Goal: Task Accomplishment & Management: Complete application form

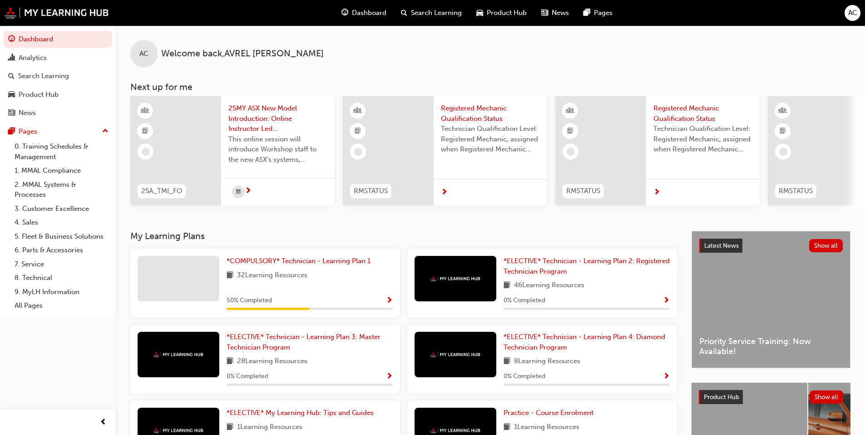
click at [849, 16] on span "AC" at bounding box center [852, 13] width 9 height 10
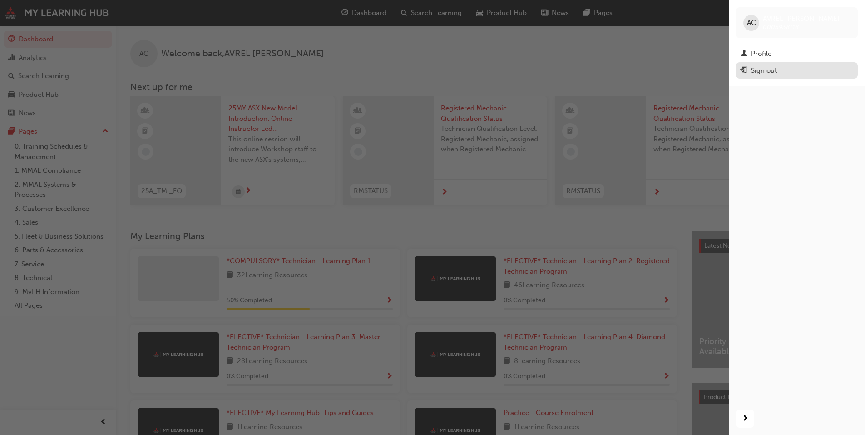
click at [769, 69] on div "Sign out" at bounding box center [764, 70] width 26 height 10
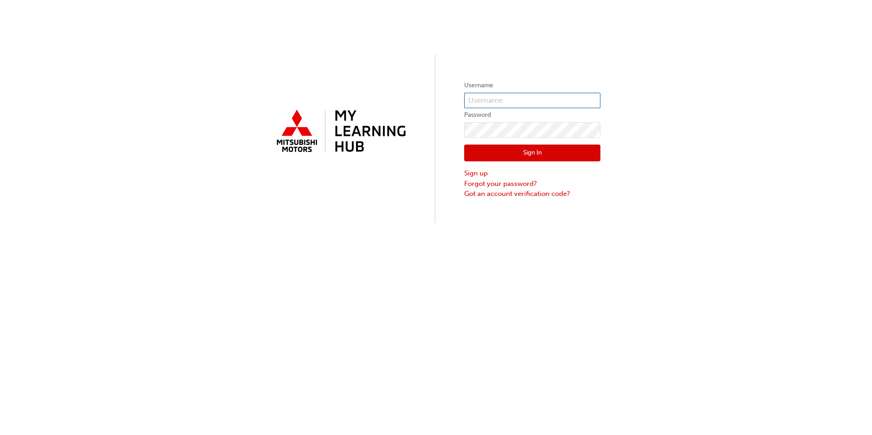
click at [509, 100] on input "text" at bounding box center [532, 100] width 136 height 15
click at [476, 101] on input "text" at bounding box center [532, 100] width 136 height 15
click at [504, 344] on div "Username Password Sign In Sign up Forgot your password? Got an account verifica…" at bounding box center [436, 217] width 872 height 435
click at [480, 173] on link "Sign up" at bounding box center [532, 173] width 136 height 10
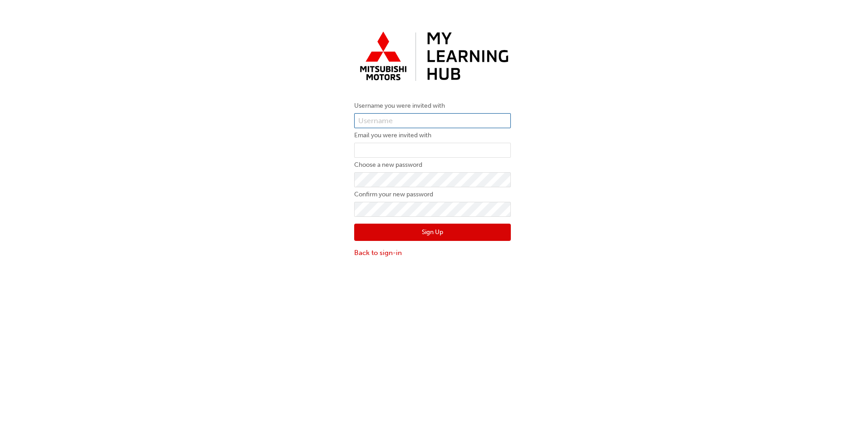
click at [401, 121] on input "text" at bounding box center [432, 120] width 157 height 15
click at [381, 118] on input "text" at bounding box center [432, 120] width 157 height 15
type input "0005991387"
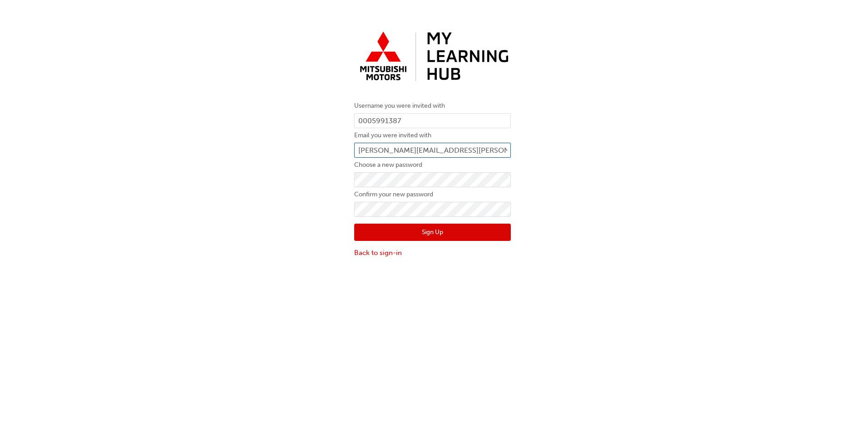
type input "[PERSON_NAME][EMAIL_ADDRESS][PERSON_NAME][DOMAIN_NAME]"
click at [459, 232] on button "Sign Up" at bounding box center [432, 231] width 157 height 17
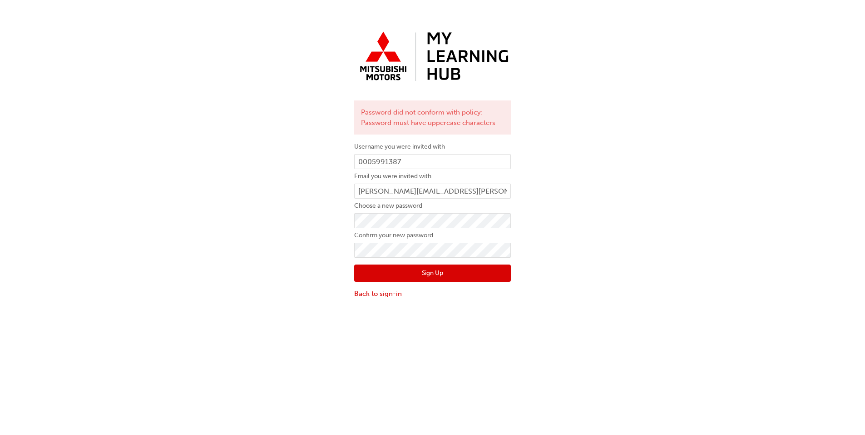
click at [408, 271] on button "Sign Up" at bounding box center [432, 272] width 157 height 17
click at [446, 273] on button "Sign Up" at bounding box center [432, 272] width 157 height 17
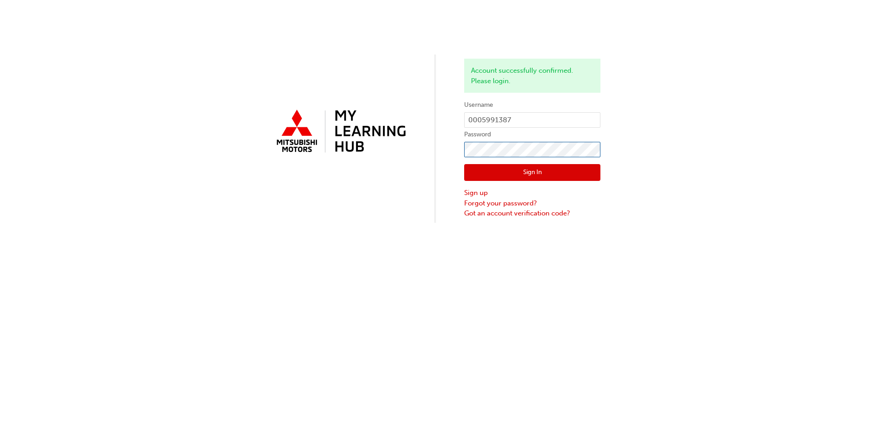
click button "Sign In" at bounding box center [532, 172] width 136 height 17
